Goal: Task Accomplishment & Management: Use online tool/utility

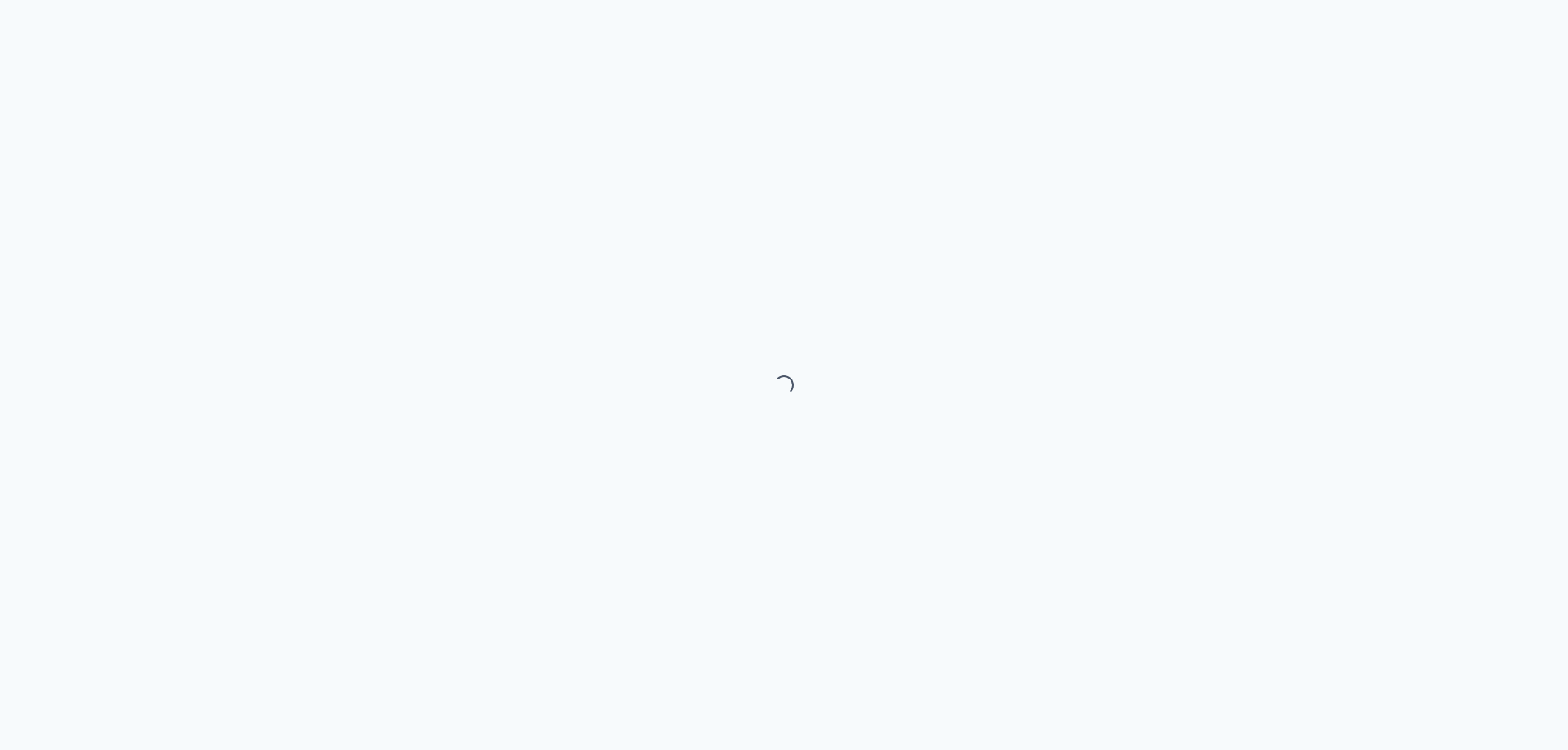
select select "month"
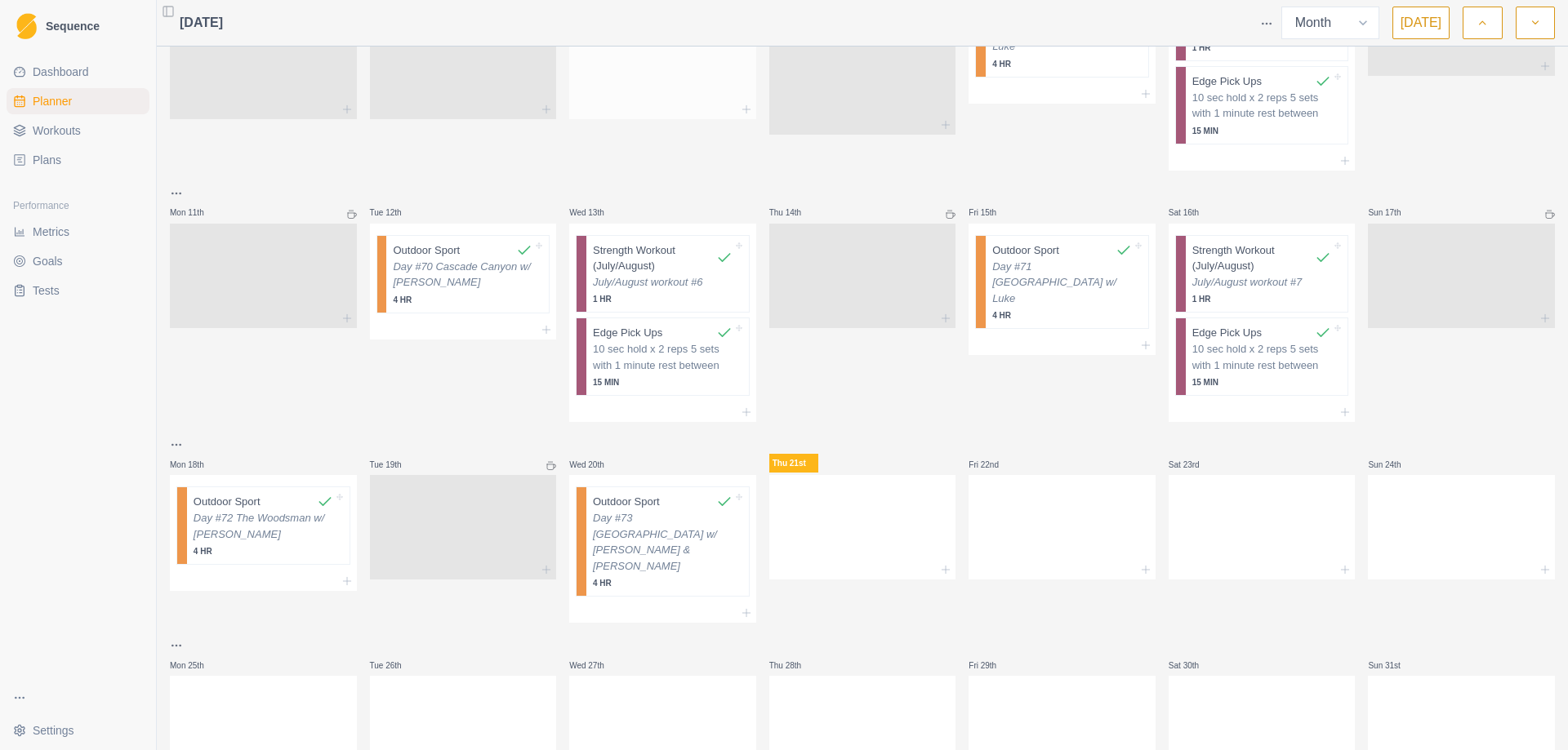
scroll to position [549, 0]
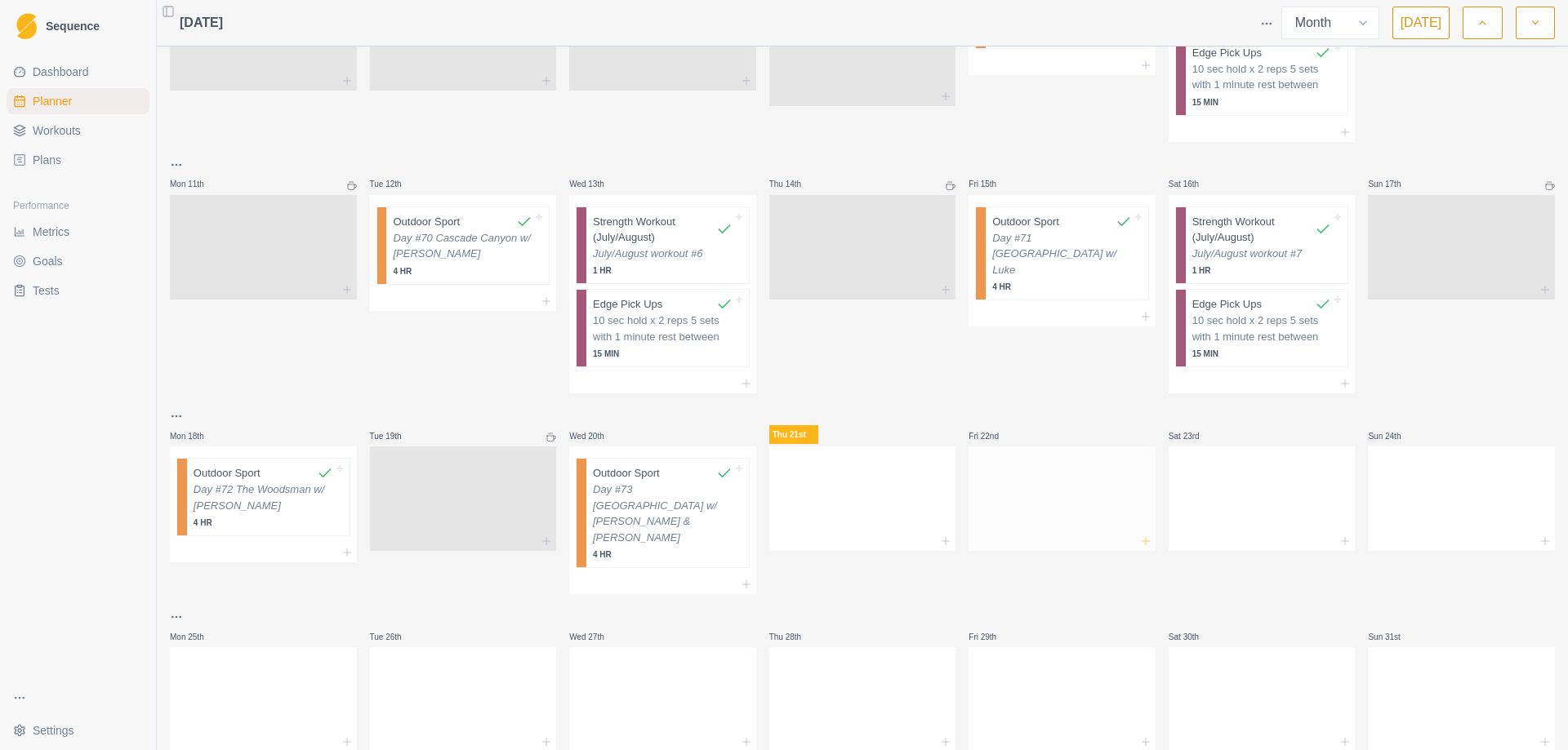
click at [1139, 534] on icon at bounding box center [1145, 540] width 13 height 13
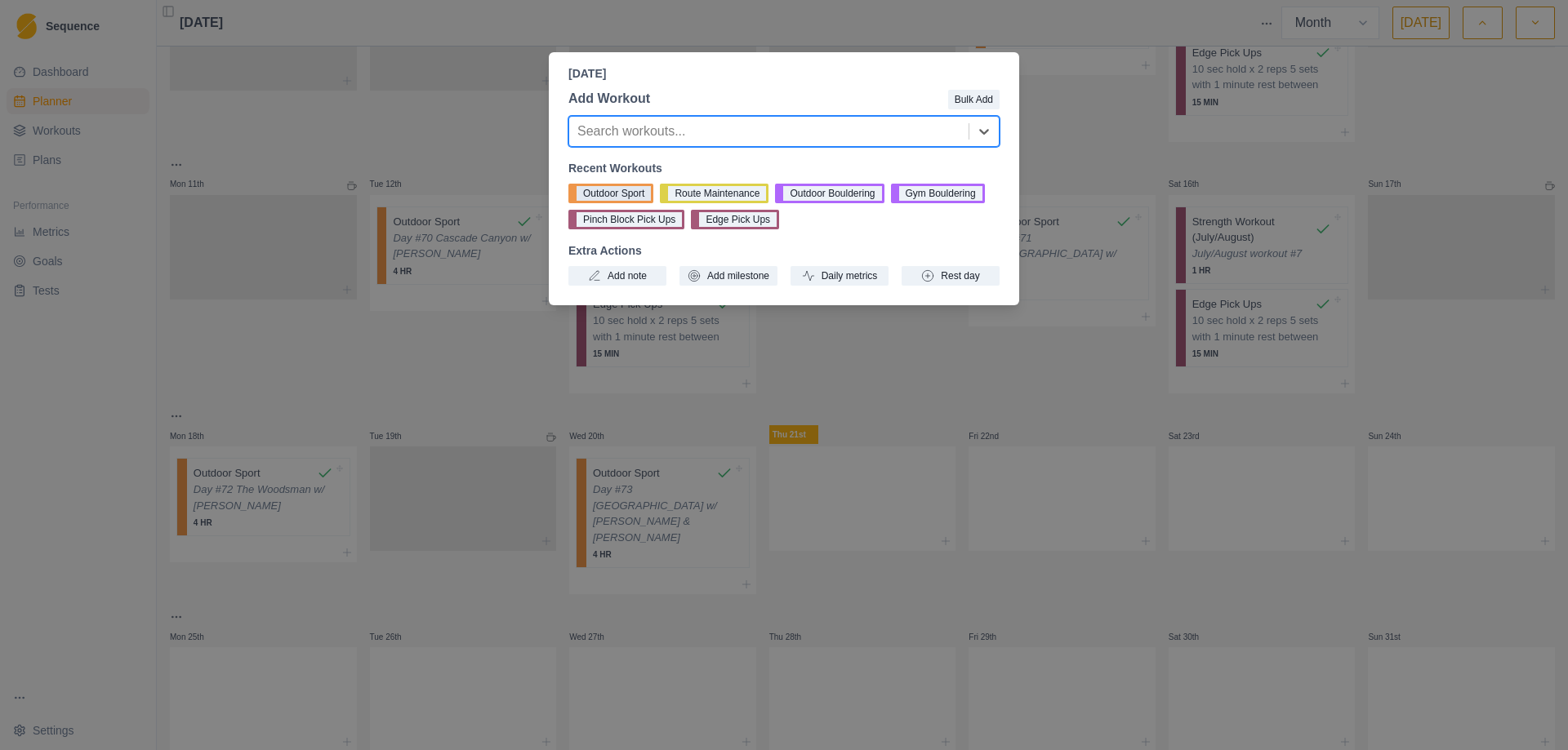
click at [614, 192] on button "Outdoor Sport" at bounding box center [611, 193] width 85 height 20
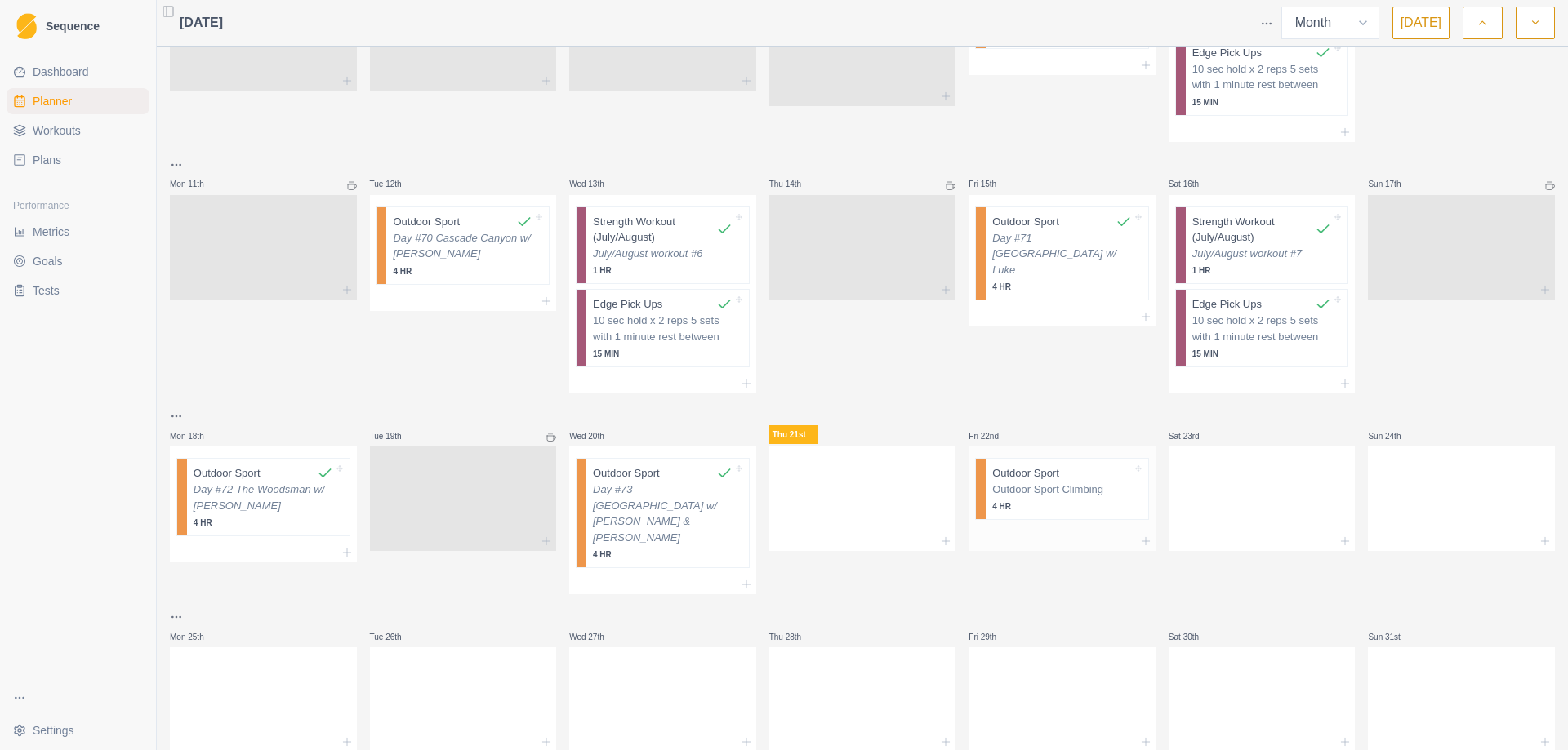
click at [1051, 481] on p "Outdoor Sport Climbing" at bounding box center [1061, 489] width 140 height 17
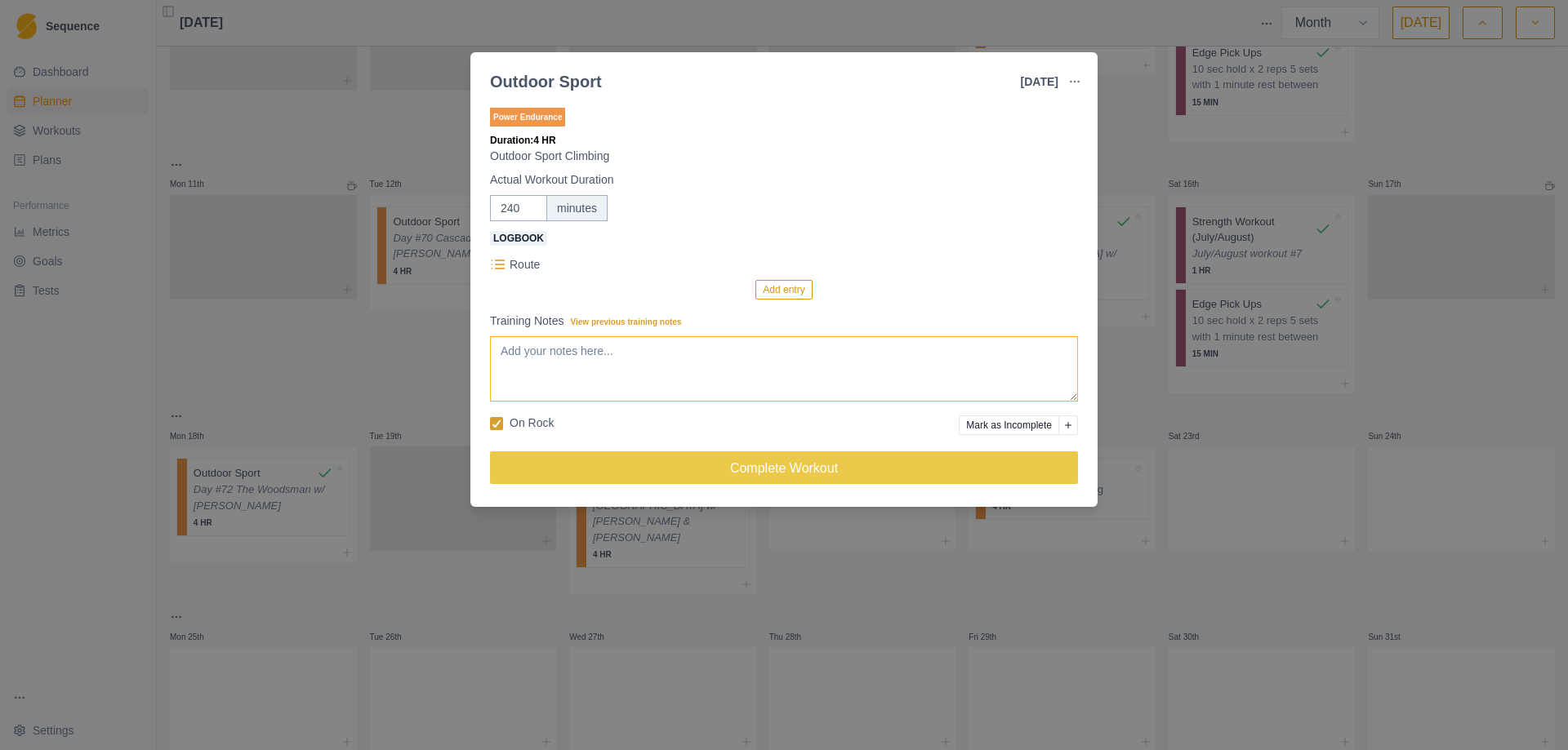
click at [612, 364] on textarea "Training Notes View previous training notes" at bounding box center [784, 368] width 588 height 65
type textarea "Day #74"
click at [1169, 403] on div "Outdoor Sport [DATE] Link To Goal View Workout Metrics Edit Original Workout Re…" at bounding box center [784, 375] width 1568 height 750
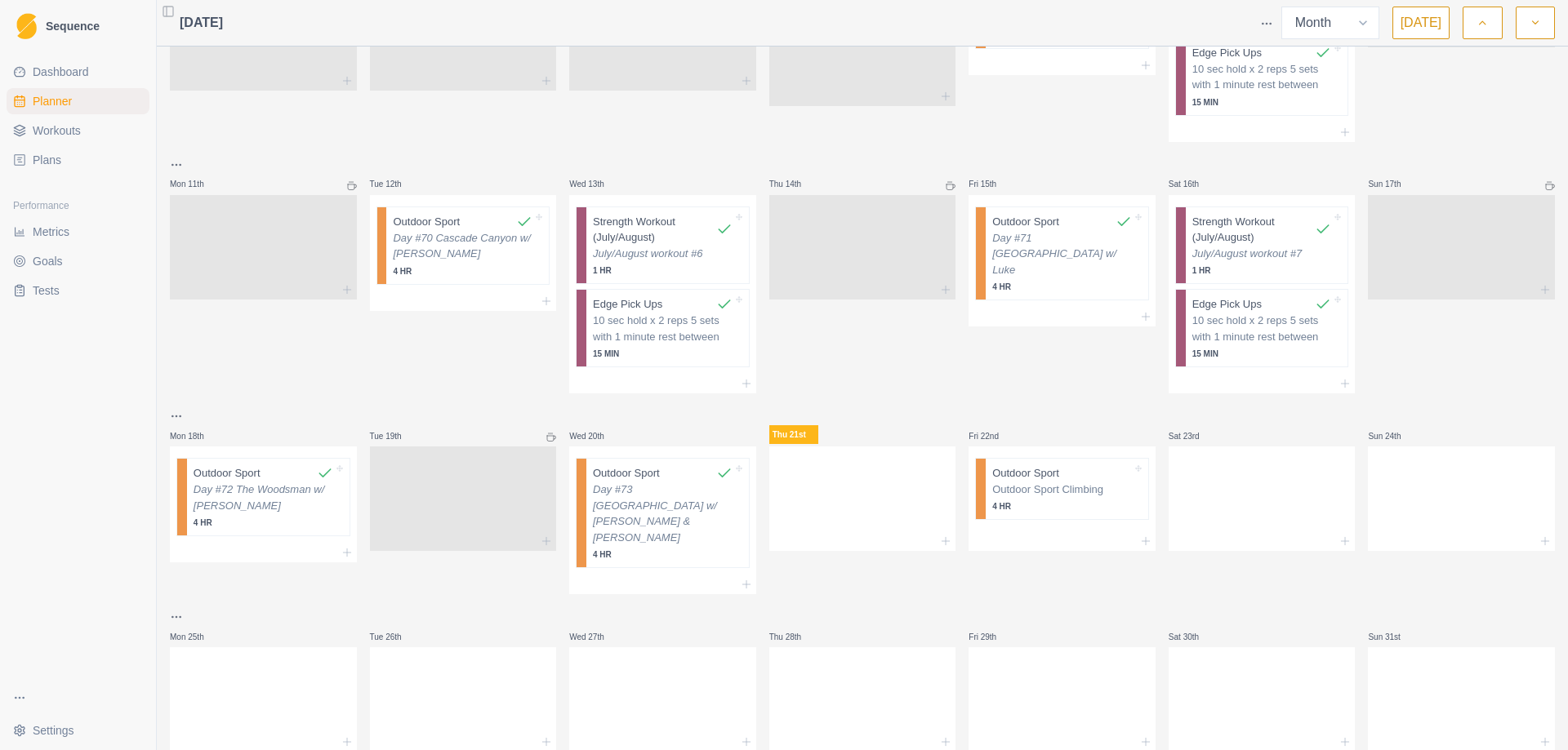
click at [1543, 27] on button "button" at bounding box center [1535, 22] width 39 height 32
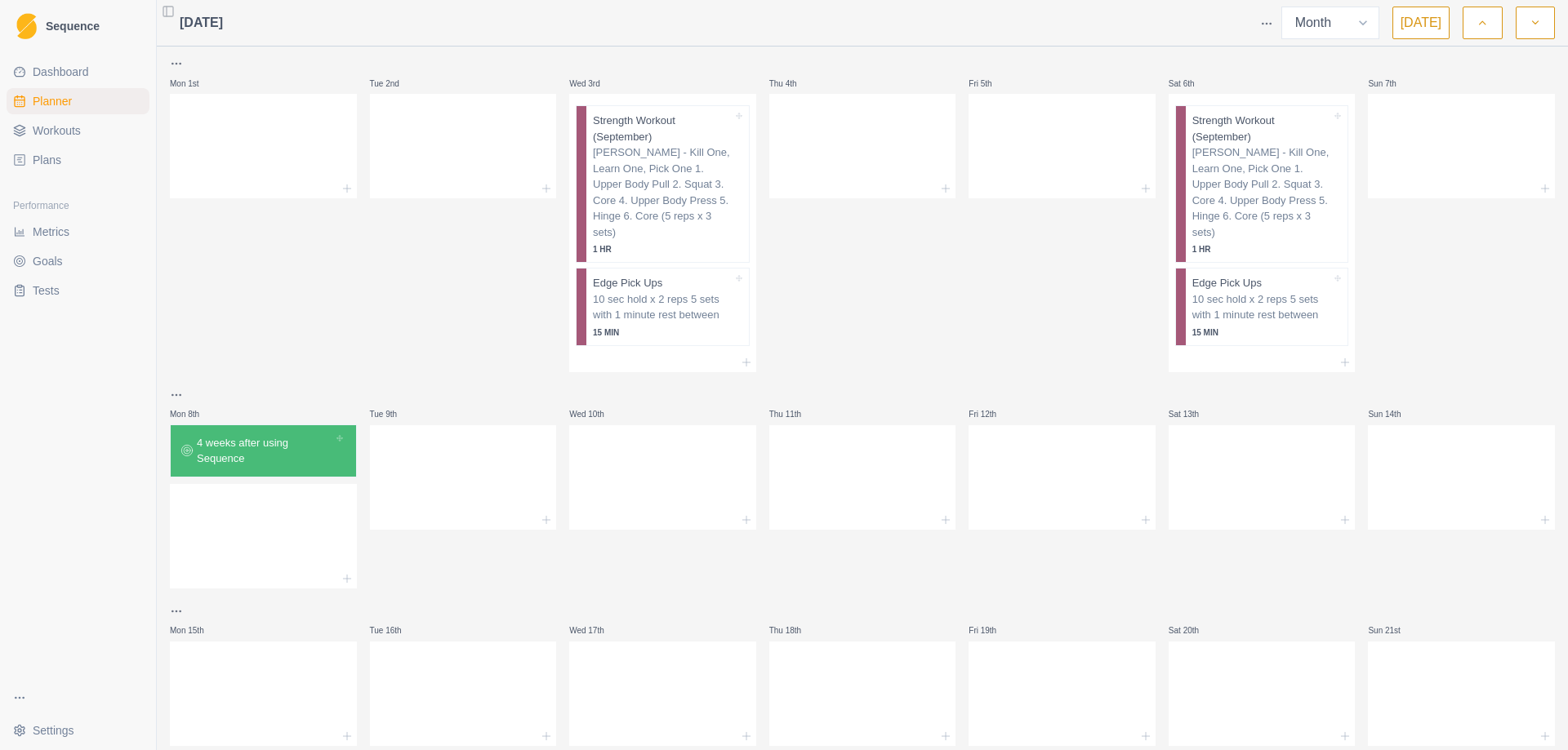
click at [1543, 27] on button "button" at bounding box center [1535, 22] width 39 height 32
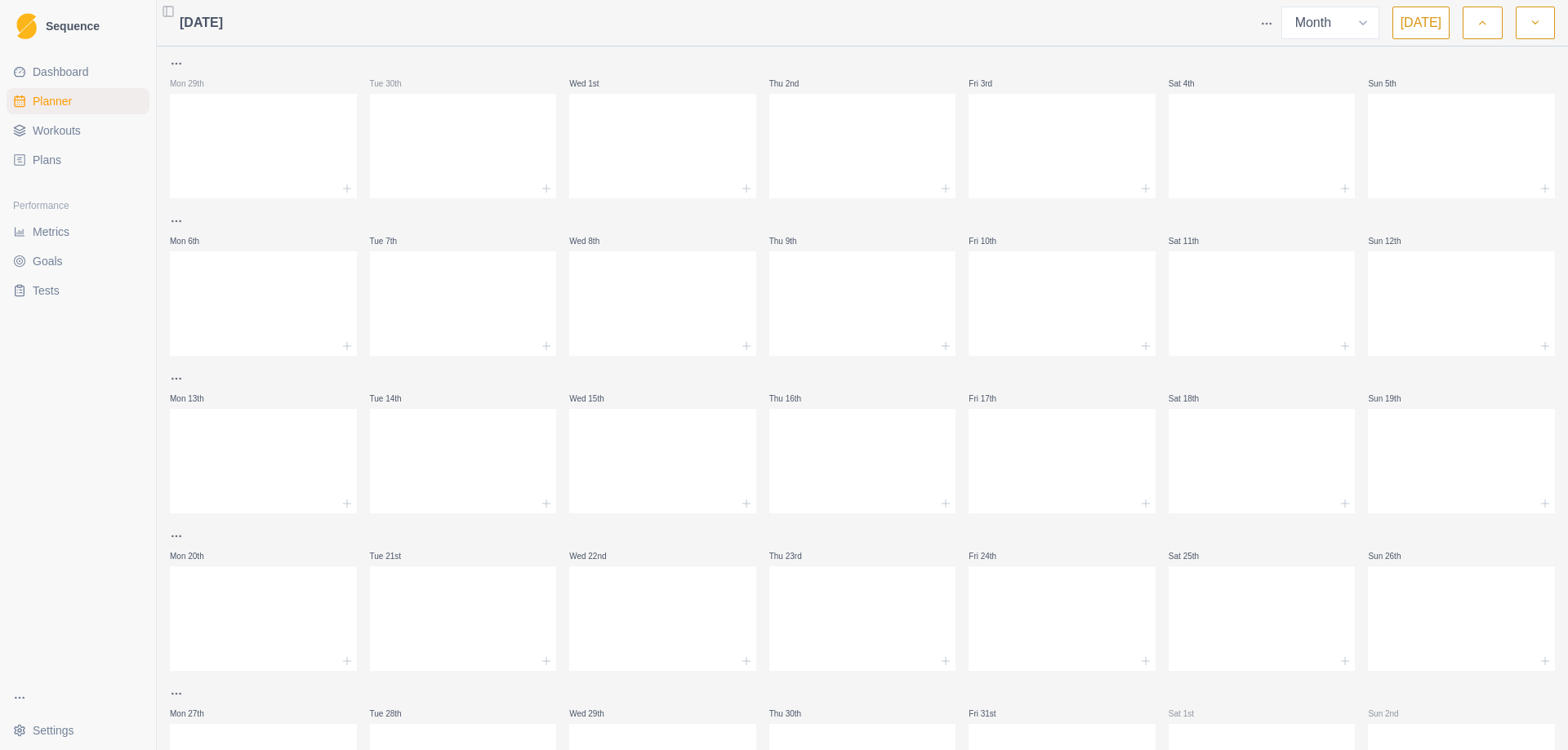
click at [1543, 27] on button "button" at bounding box center [1535, 22] width 39 height 32
click at [1487, 21] on icon "button" at bounding box center [1482, 22] width 12 height 17
click at [1476, 22] on icon "button" at bounding box center [1482, 22] width 12 height 17
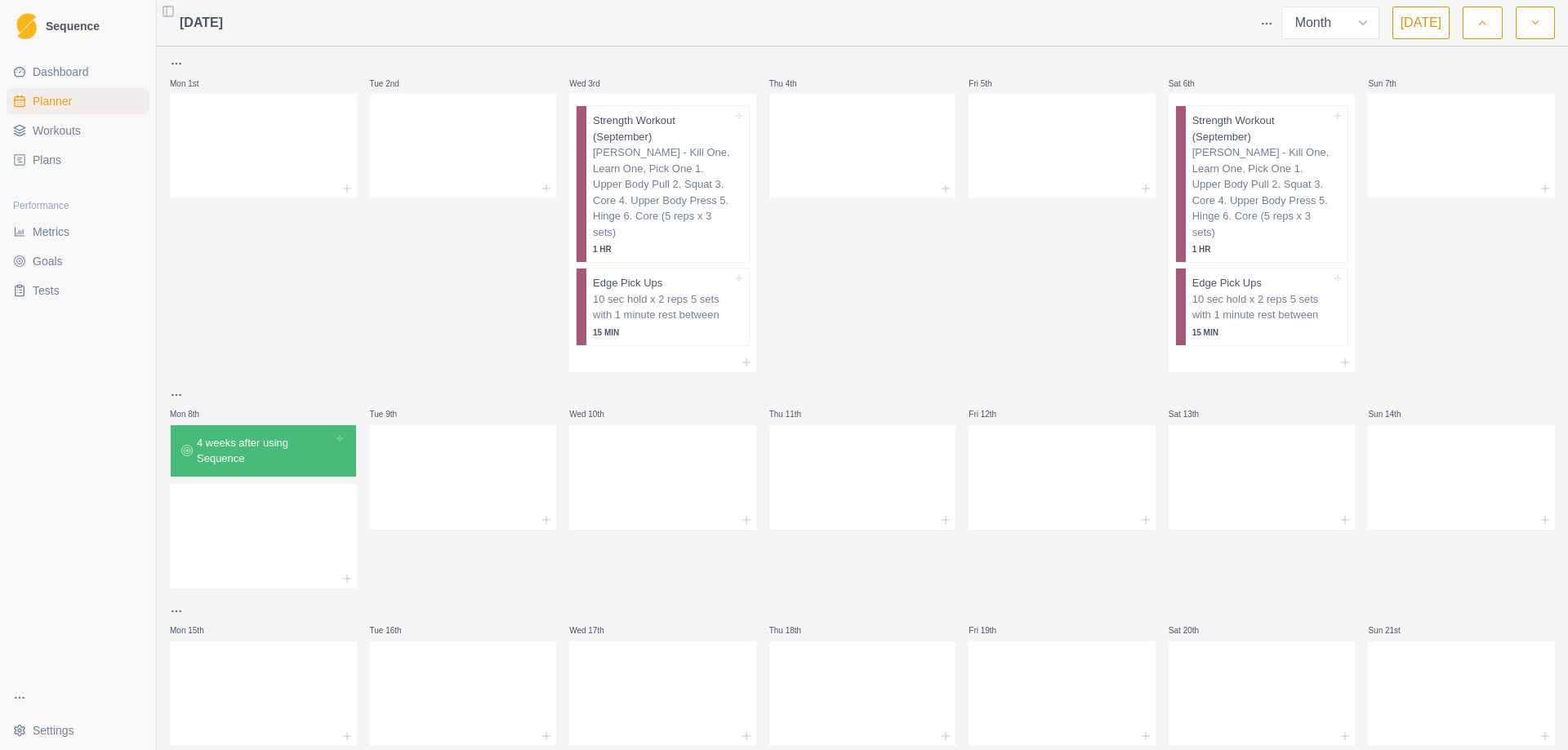
click at [1476, 22] on icon "button" at bounding box center [1482, 22] width 12 height 17
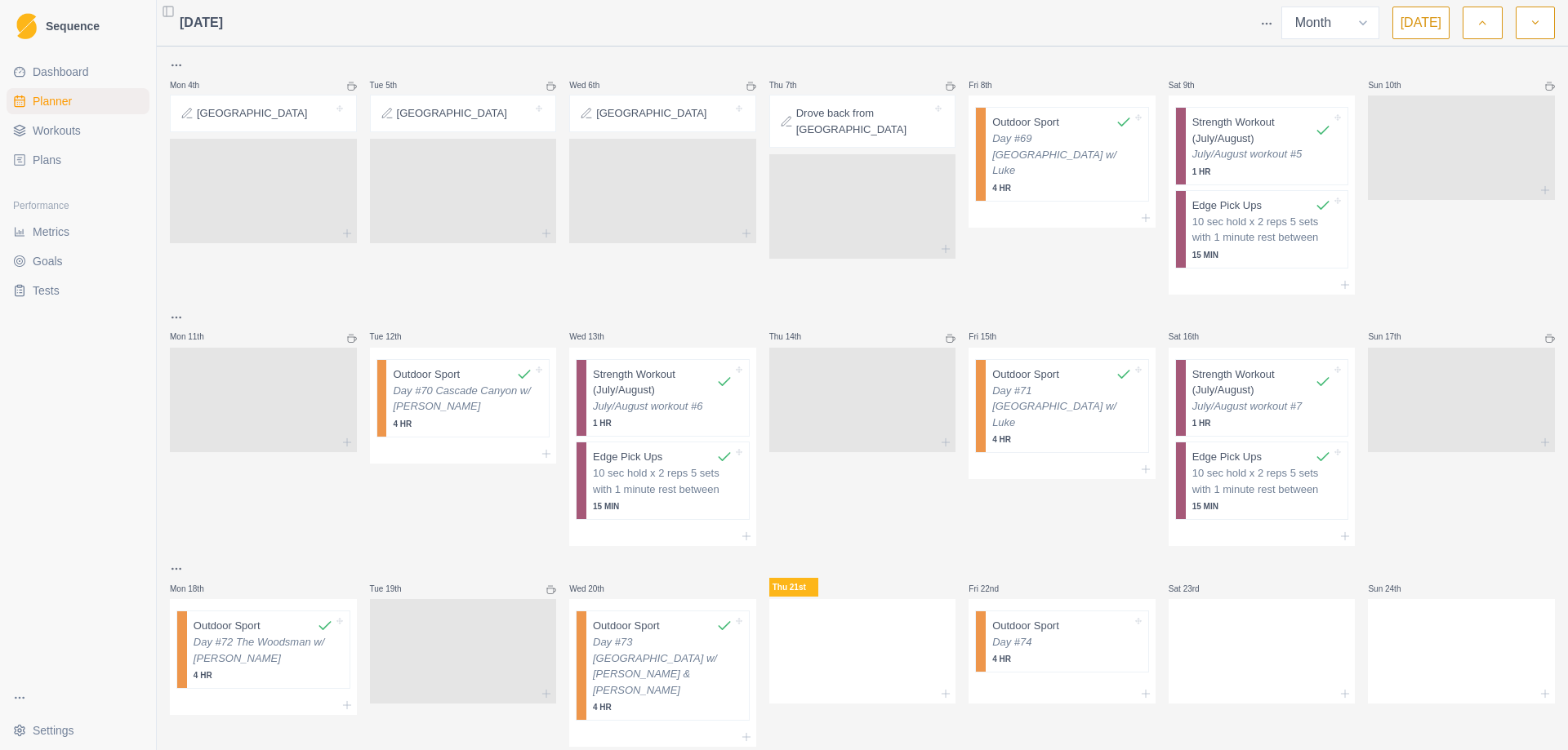
scroll to position [489, 0]
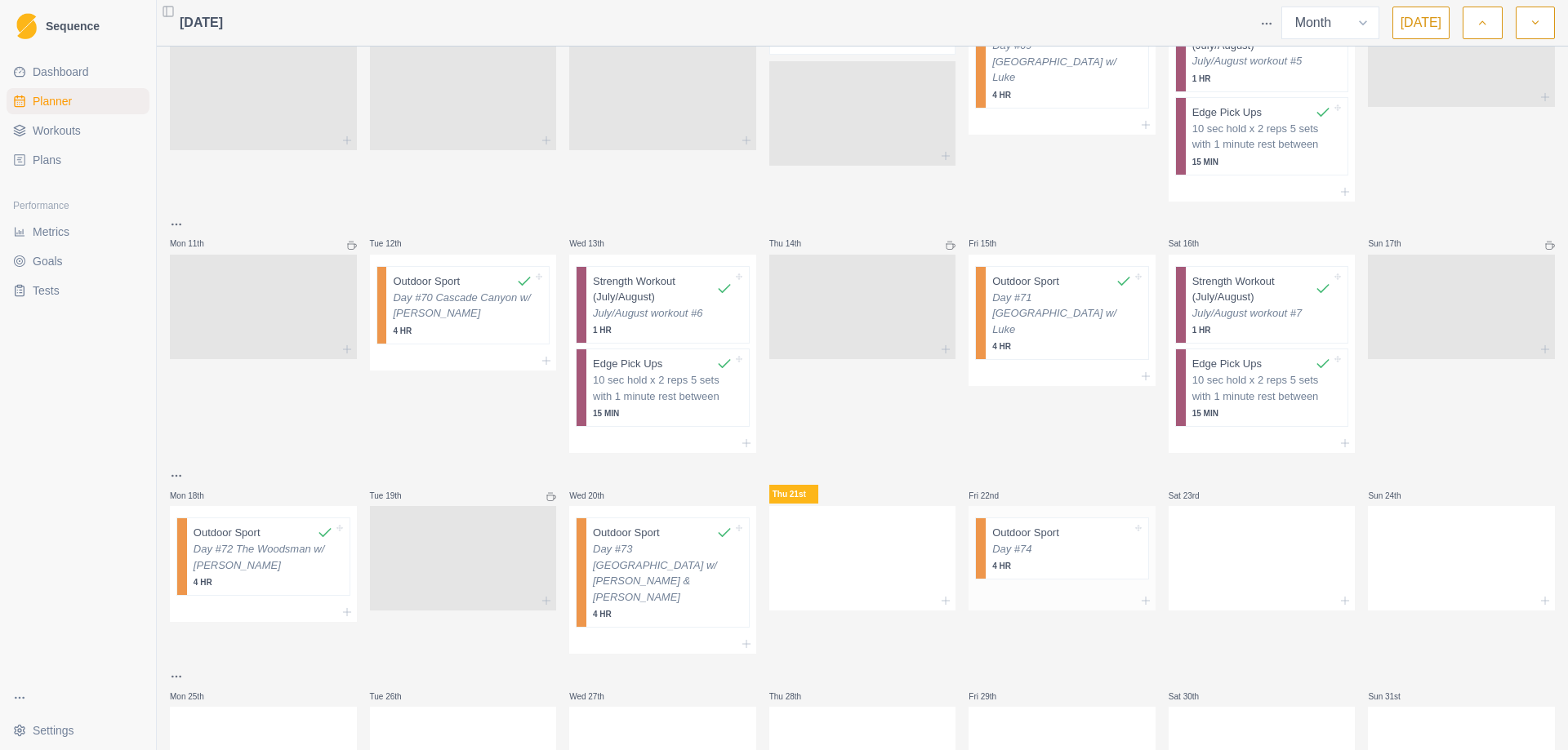
click at [1060, 560] on p "4 HR" at bounding box center [1061, 565] width 140 height 13
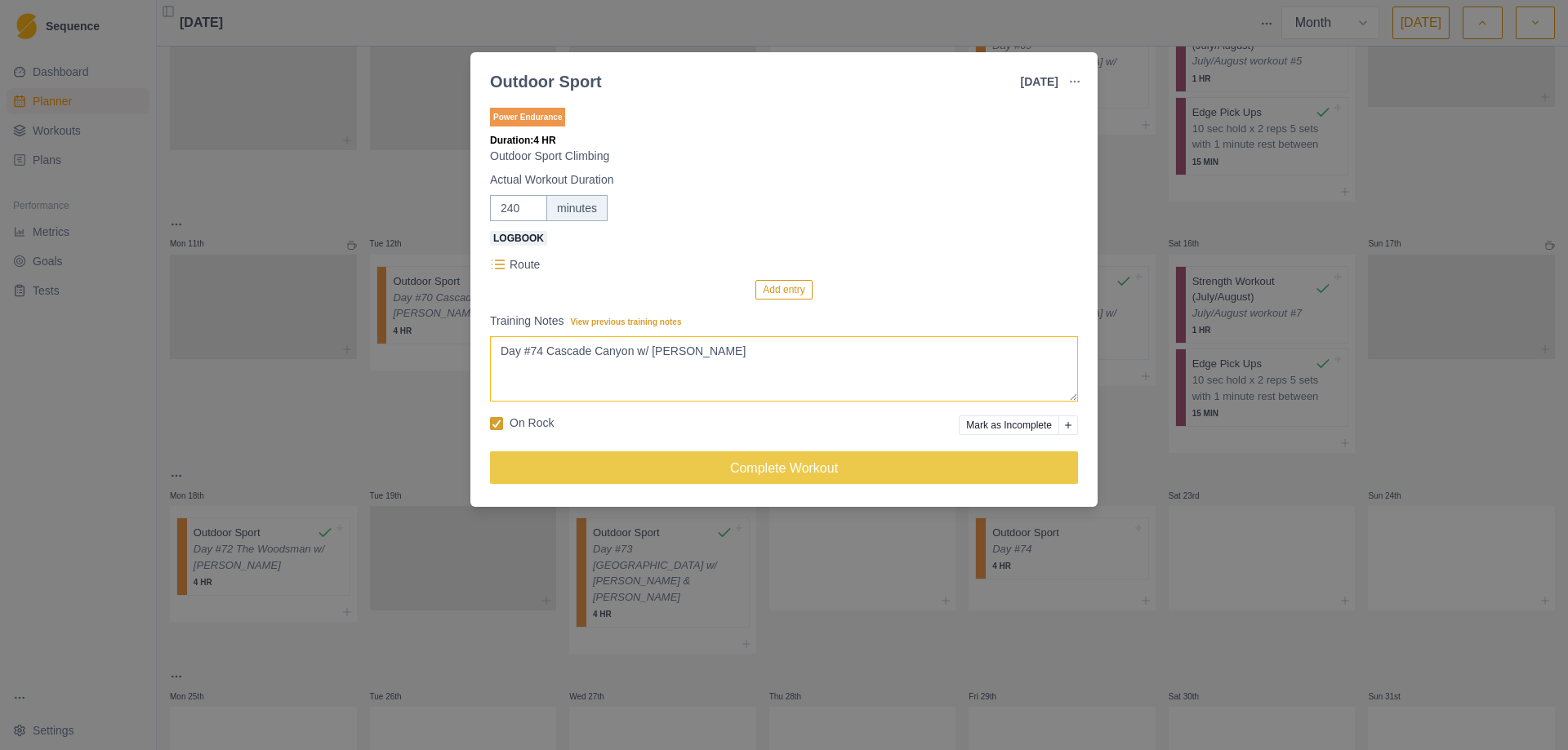
type textarea "Day #74 Cascade Canyon w/ [PERSON_NAME]"
click at [1187, 449] on div "Outdoor Sport [DATE] Link To Goal View Workout Metrics Edit Original Workout Re…" at bounding box center [784, 375] width 1568 height 750
click at [1187, 466] on div at bounding box center [1261, 476] width 187 height 20
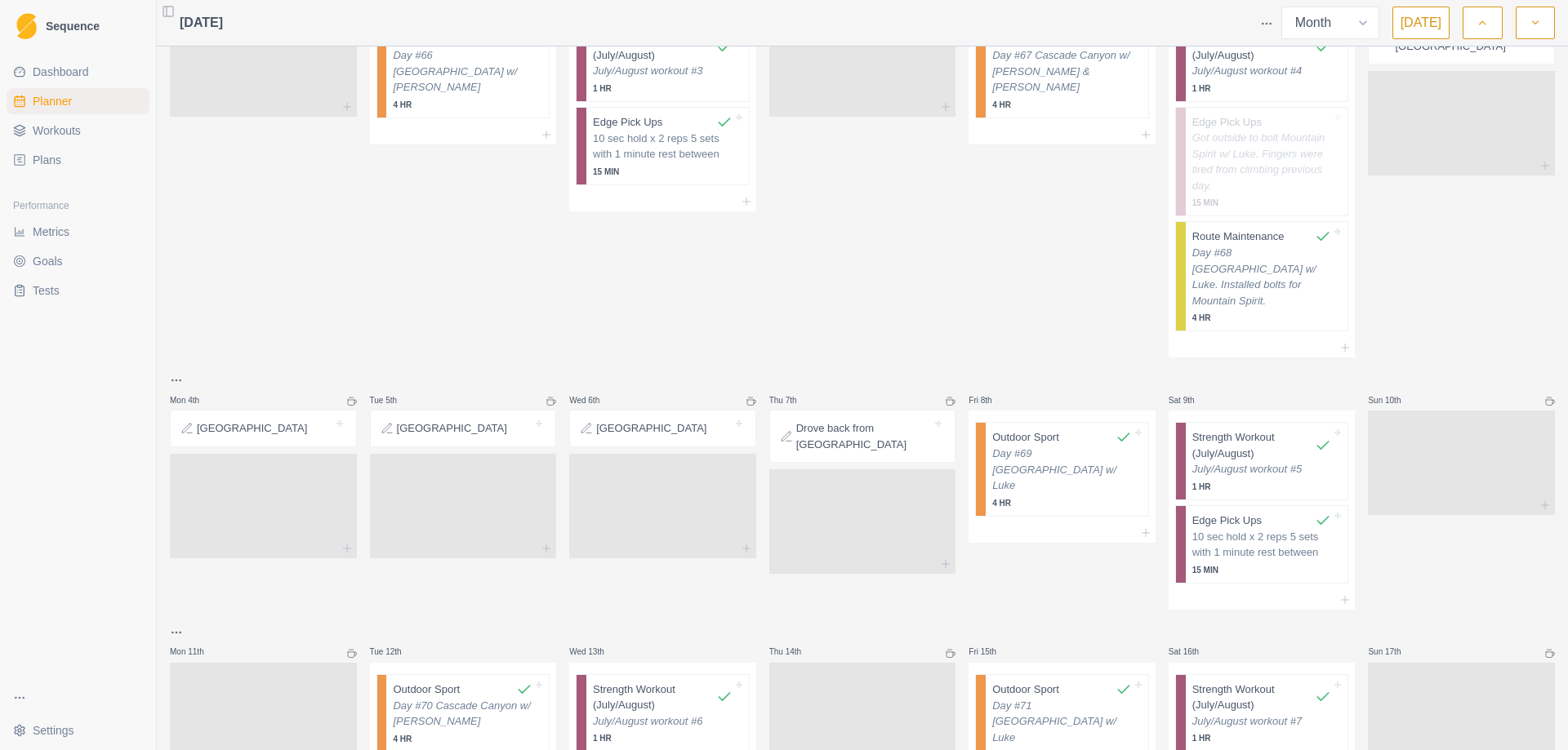
scroll to position [0, 0]
